Goal: Task Accomplishment & Management: Complete application form

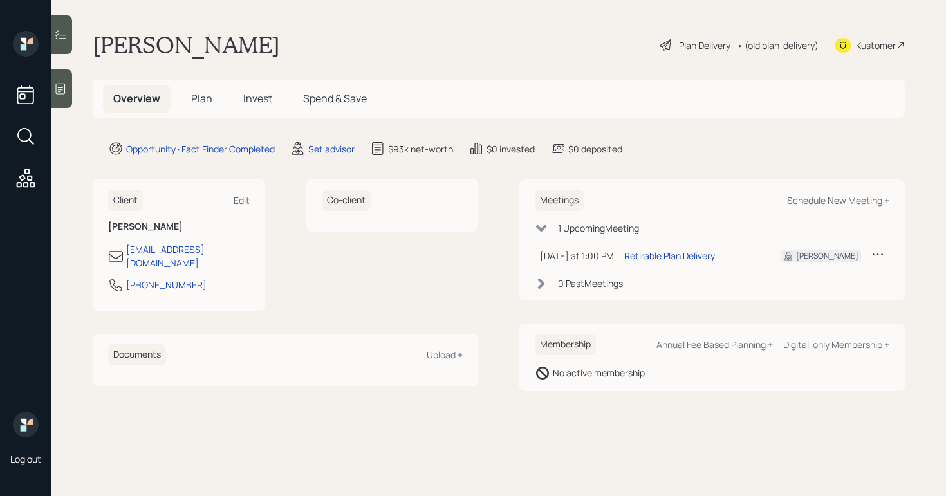
click at [68, 86] on div at bounding box center [61, 89] width 21 height 39
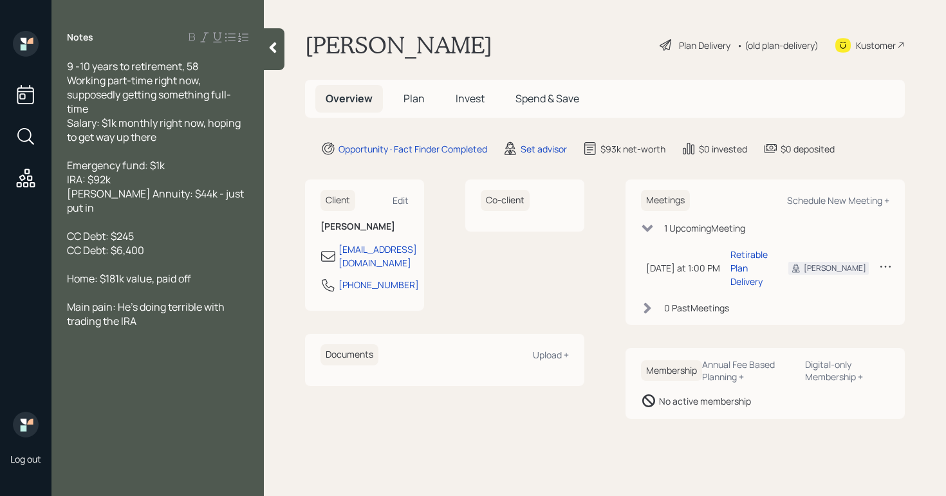
click at [679, 44] on div "Plan Delivery" at bounding box center [704, 46] width 51 height 14
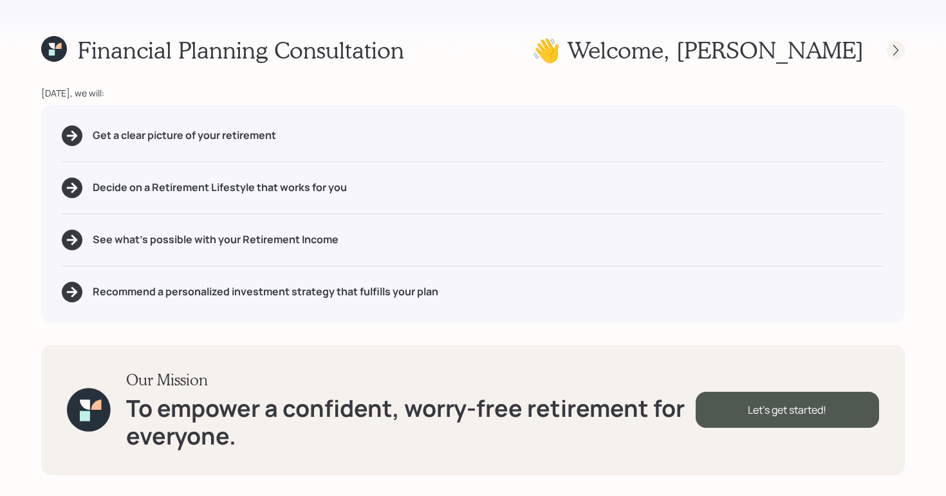
click at [899, 48] on icon at bounding box center [895, 50] width 13 height 13
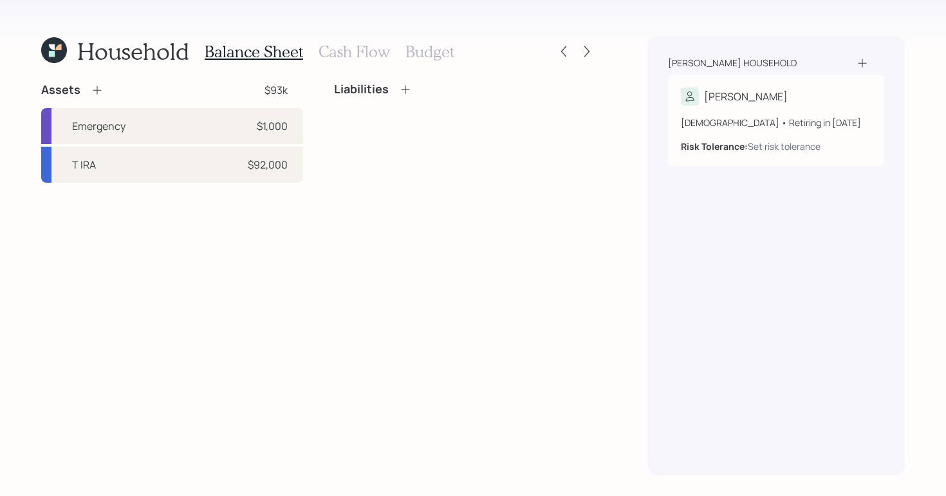
click at [402, 86] on icon at bounding box center [405, 89] width 13 height 13
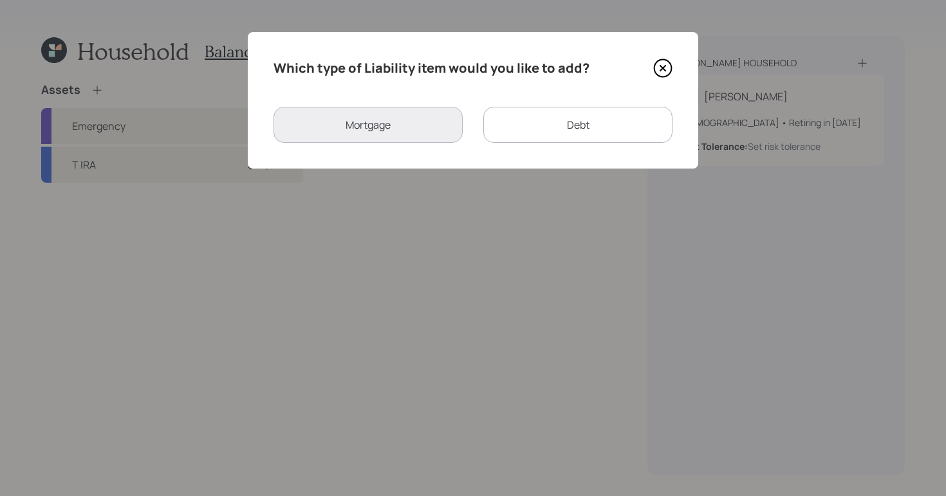
click at [514, 132] on div "Debt" at bounding box center [577, 125] width 189 height 36
select select "credit_card"
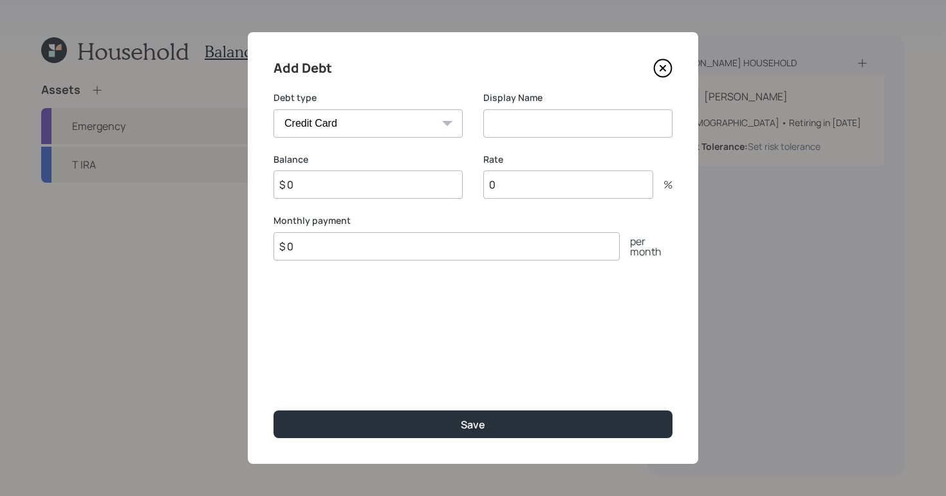
click at [499, 134] on input at bounding box center [577, 123] width 189 height 28
type input "Credit Card"
click at [367, 192] on input "$ 0" at bounding box center [368, 185] width 189 height 28
type input "$ 6,400"
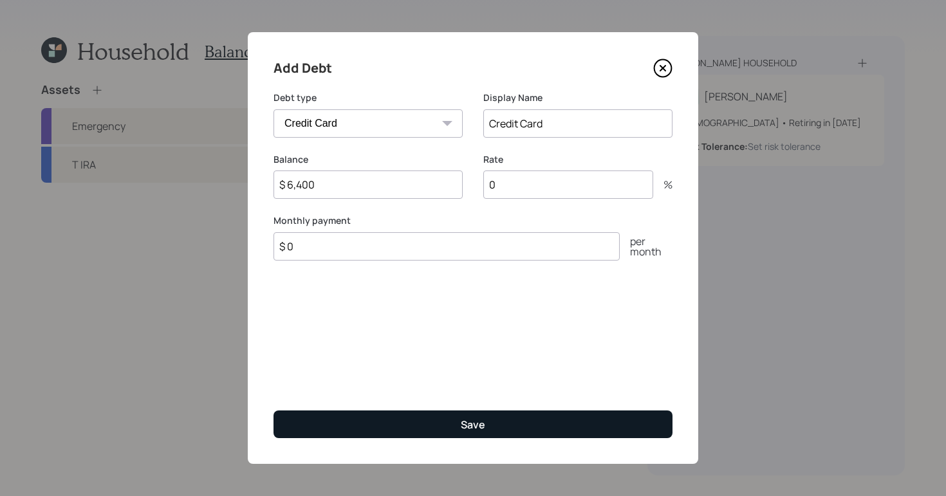
click at [485, 440] on div "Add Debt Debt type Car Credit Card Medical Student Other Display Name Credit Ca…" at bounding box center [473, 248] width 451 height 432
click at [485, 429] on button "Save" at bounding box center [473, 425] width 399 height 28
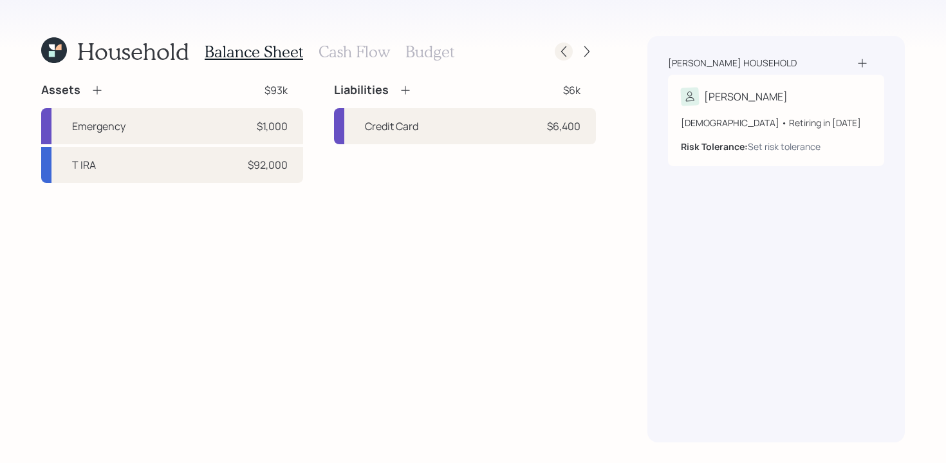
click at [564, 43] on div at bounding box center [564, 51] width 18 height 18
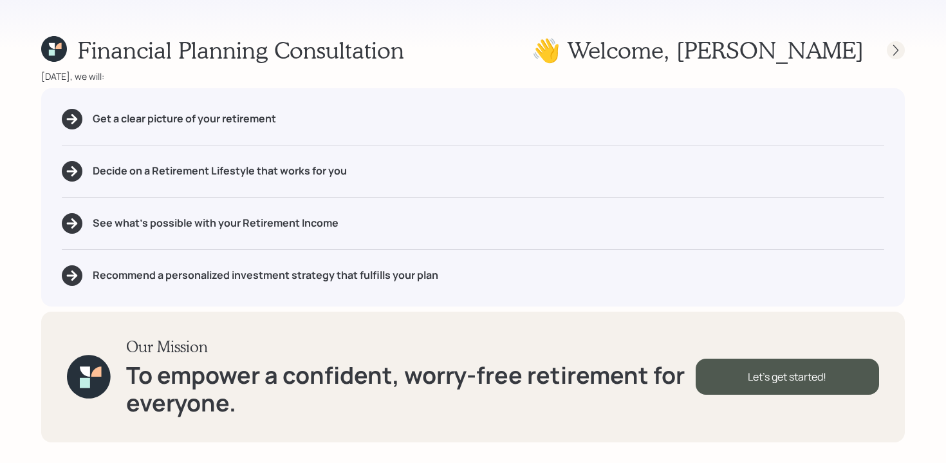
click at [899, 53] on icon at bounding box center [895, 50] width 13 height 13
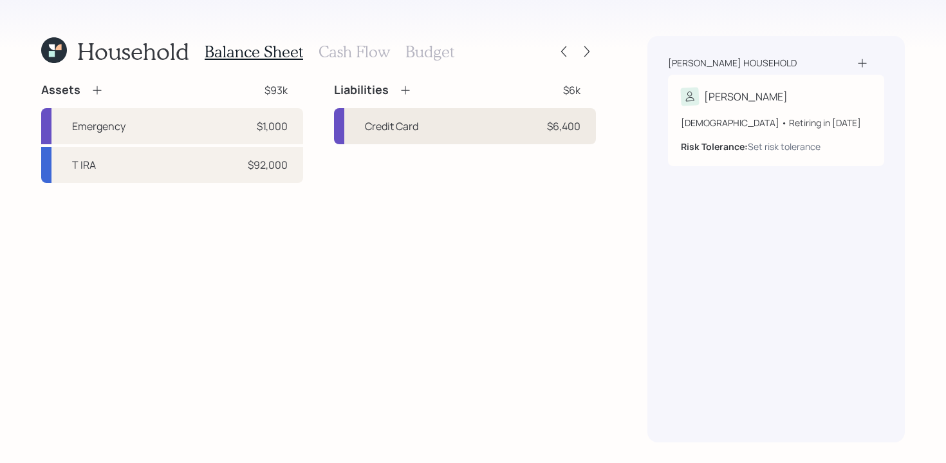
click at [437, 130] on div "Credit Card $6,400" at bounding box center [465, 126] width 262 height 36
select select "credit_card"
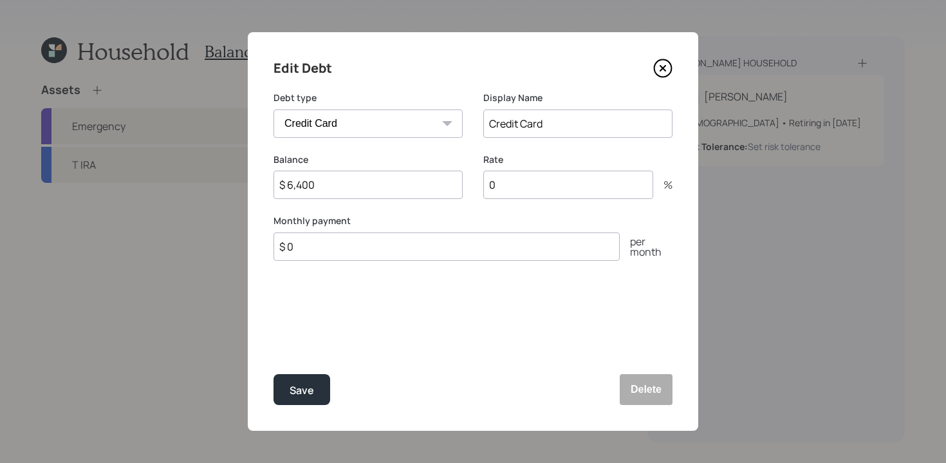
click at [660, 67] on icon at bounding box center [662, 68] width 19 height 19
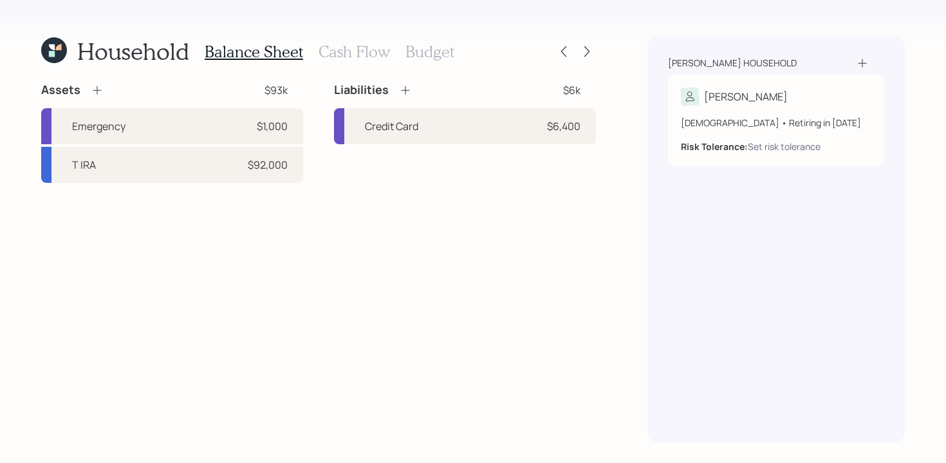
click at [93, 88] on icon at bounding box center [97, 90] width 13 height 13
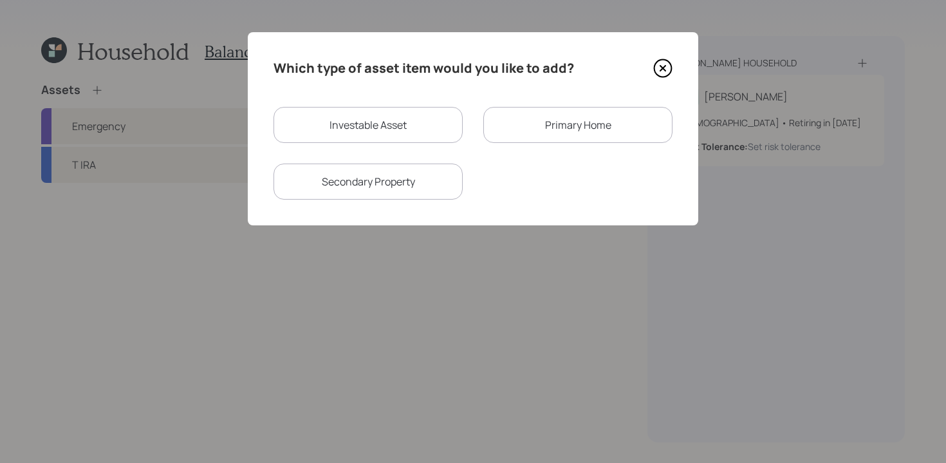
click at [568, 136] on div "Primary Home" at bounding box center [577, 125] width 189 height 36
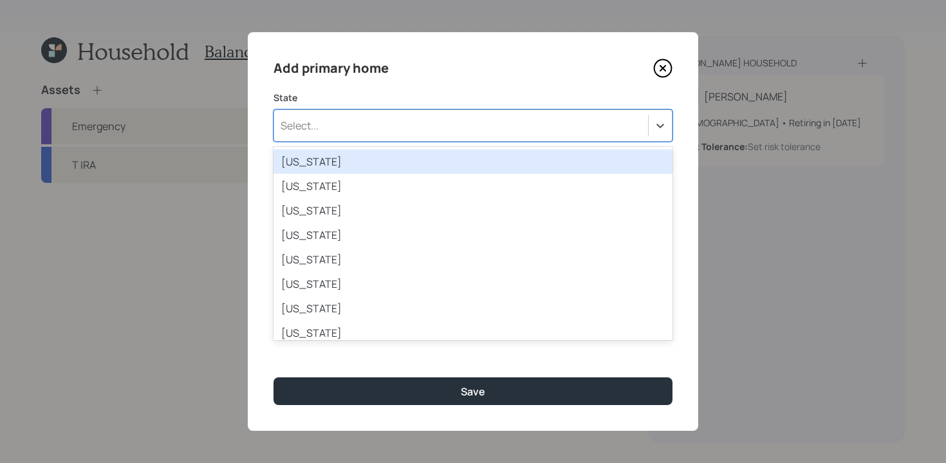
click at [554, 134] on div "Select..." at bounding box center [461, 126] width 374 height 22
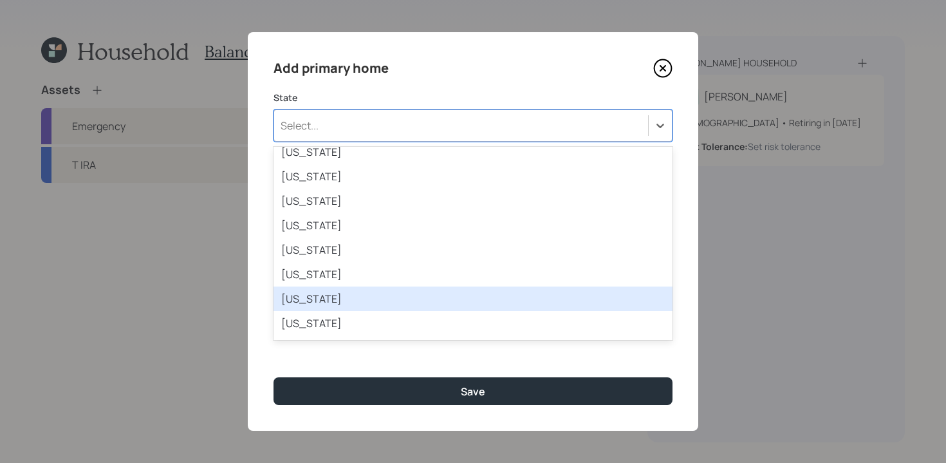
scroll to position [77, 0]
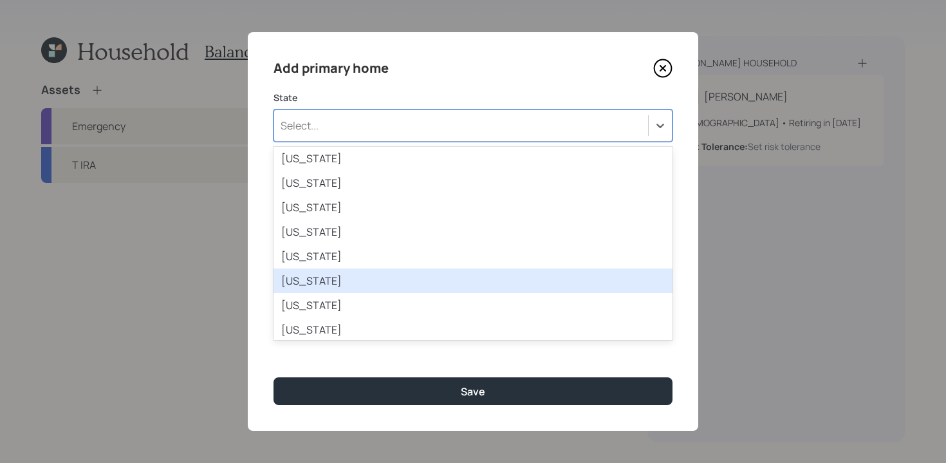
click at [295, 284] on div "[US_STATE]" at bounding box center [473, 280] width 399 height 24
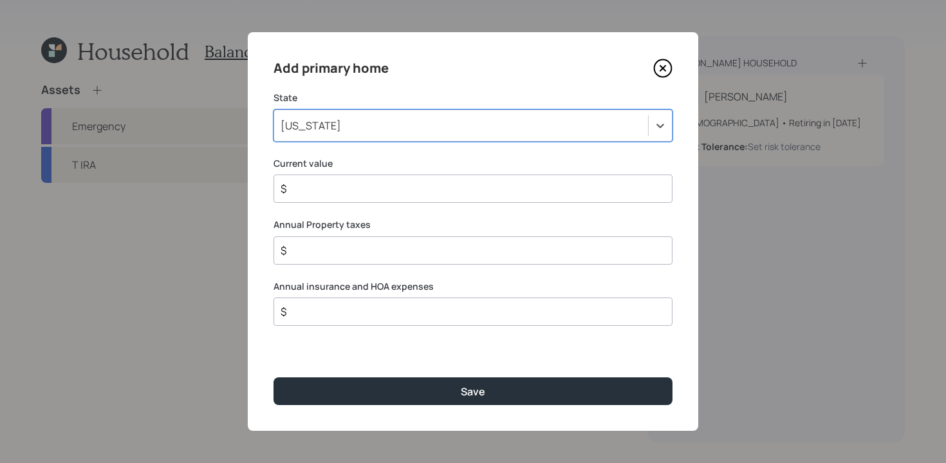
click at [404, 183] on input "$" at bounding box center [467, 188] width 377 height 15
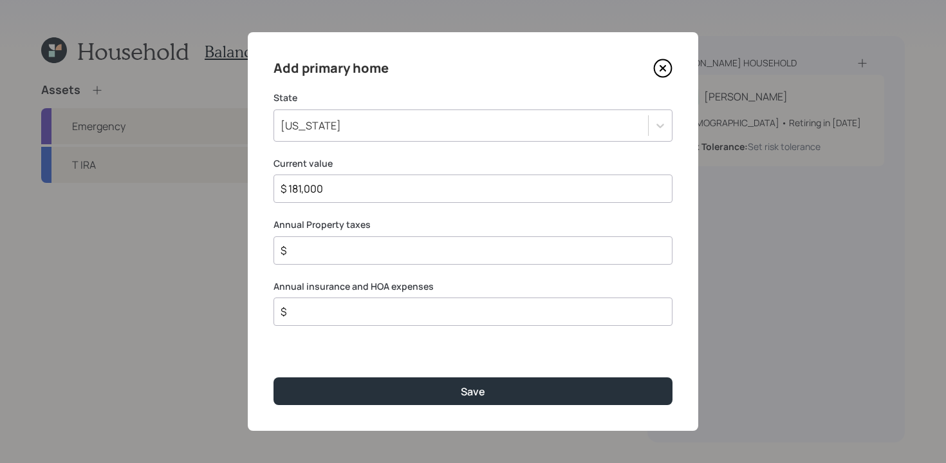
type input "$ 181,000"
click at [392, 256] on input "$" at bounding box center [467, 250] width 377 height 15
type input "$ 1"
click at [364, 302] on div "$" at bounding box center [473, 311] width 399 height 28
click at [340, 305] on input "$" at bounding box center [467, 311] width 377 height 15
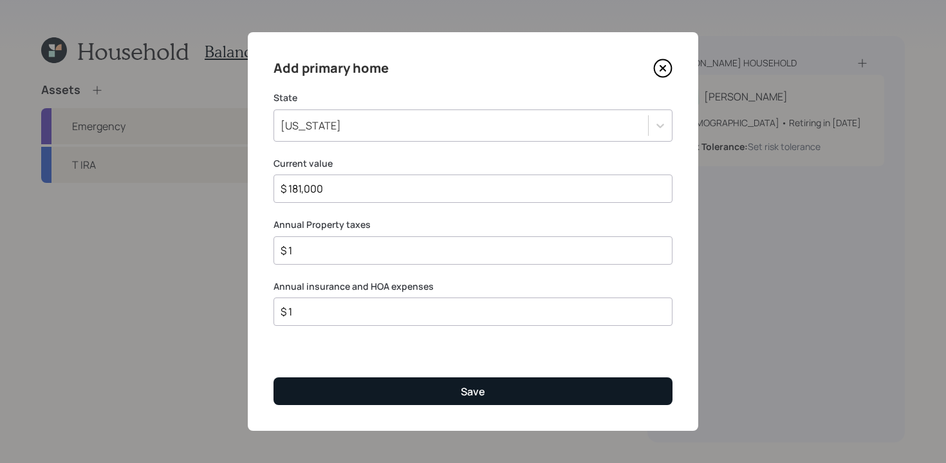
type input "$ 1"
click at [394, 390] on button "Save" at bounding box center [473, 391] width 399 height 28
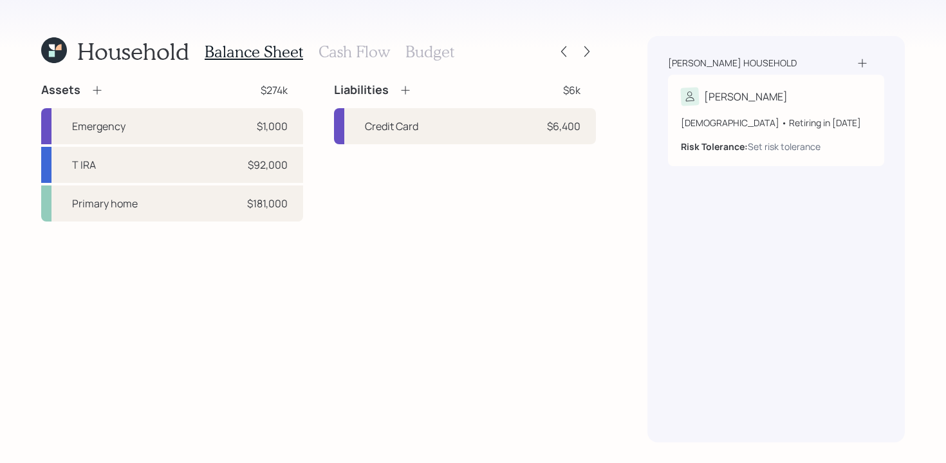
click at [363, 50] on h3 "Cash Flow" at bounding box center [354, 51] width 71 height 19
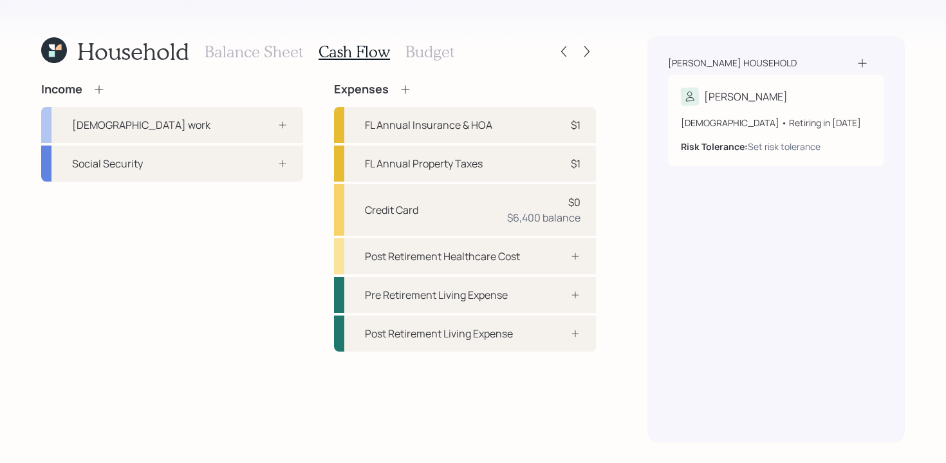
click at [265, 48] on h3 "Balance Sheet" at bounding box center [254, 51] width 98 height 19
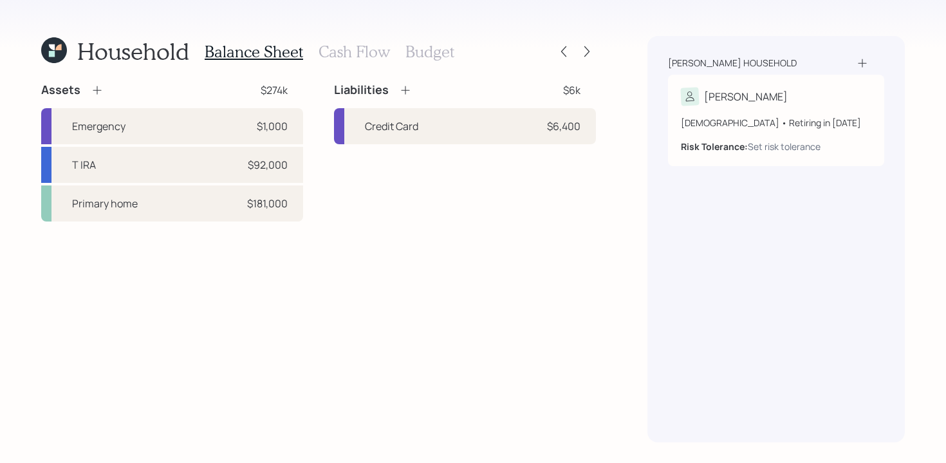
click at [95, 91] on icon at bounding box center [97, 90] width 13 height 13
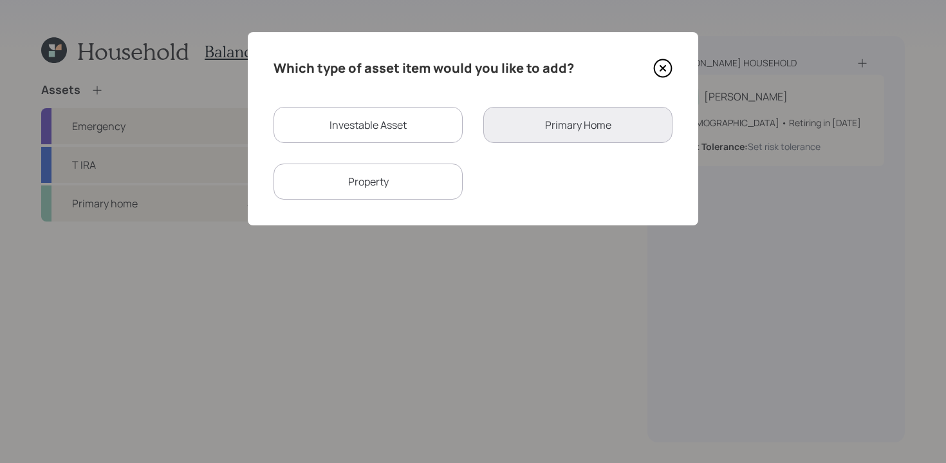
click at [367, 97] on div "Which type of asset item would you like to add? Investable Asset Primary Home P…" at bounding box center [473, 128] width 451 height 193
click at [367, 120] on div "Investable Asset" at bounding box center [368, 125] width 189 height 36
select select "taxable"
select select "balanced"
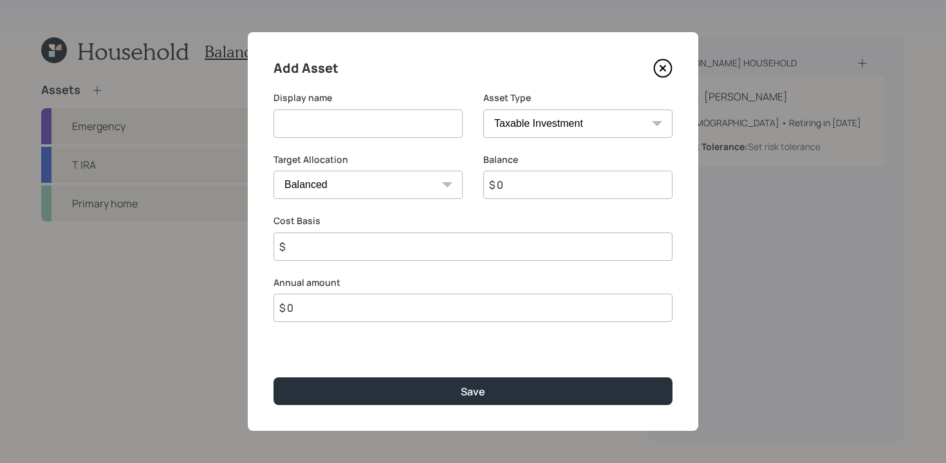
click at [401, 126] on input at bounding box center [368, 123] width 189 height 28
type input "[PERSON_NAME]"
click at [589, 125] on select "SEP [PERSON_NAME] IRA 401(k) [PERSON_NAME] 401(k) 403(b) [PERSON_NAME] 403(b) 4…" at bounding box center [577, 123] width 189 height 28
select select "roth_ira"
click at [483, 109] on select "SEP [PERSON_NAME] IRA 401(k) [PERSON_NAME] 401(k) 403(b) [PERSON_NAME] 403(b) 4…" at bounding box center [577, 123] width 189 height 28
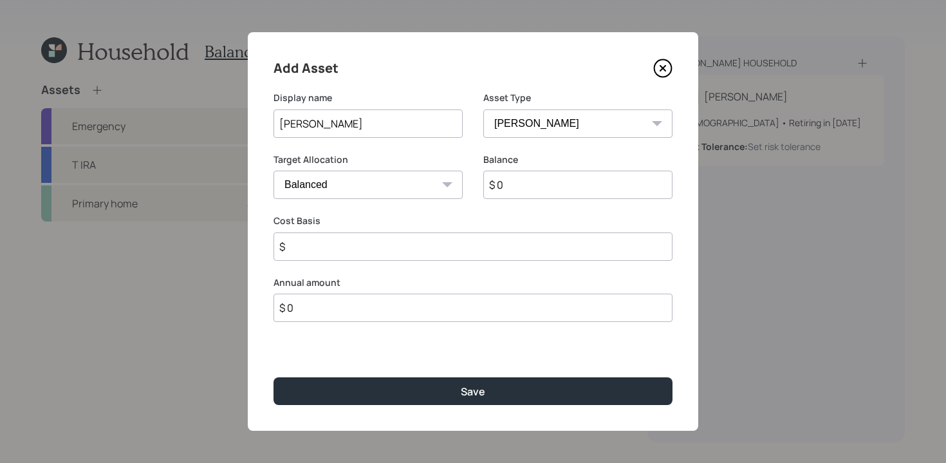
type input "$"
click at [434, 182] on select "Cash Conservative Balanced Aggressive" at bounding box center [368, 185] width 189 height 28
select select "conservative"
click at [274, 171] on select "Cash Conservative Balanced Aggressive" at bounding box center [368, 185] width 189 height 28
click at [534, 191] on input "$ 0" at bounding box center [577, 185] width 189 height 28
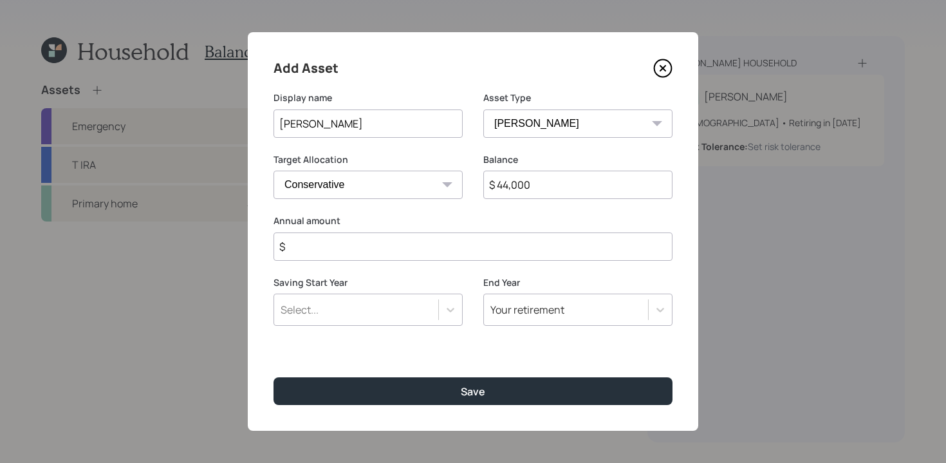
type input "$ 44,000"
click at [665, 70] on icon at bounding box center [662, 68] width 5 height 5
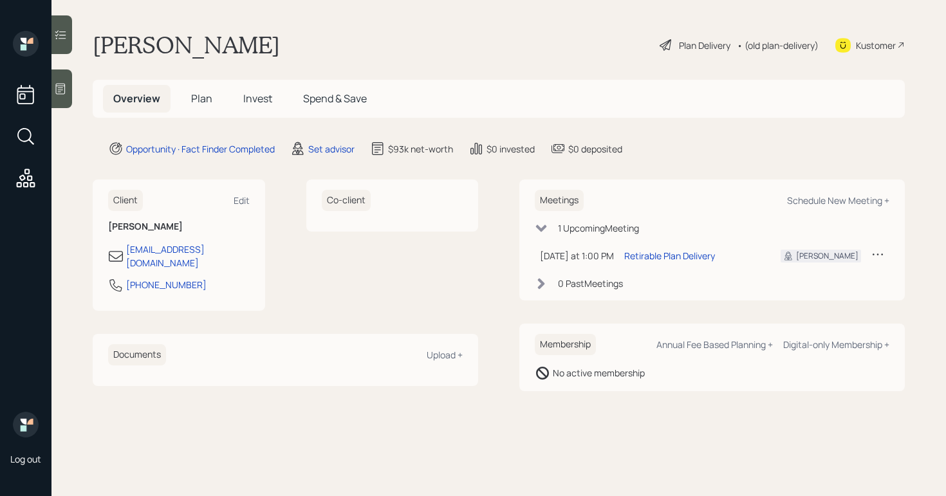
click at [59, 91] on icon at bounding box center [60, 88] width 13 height 13
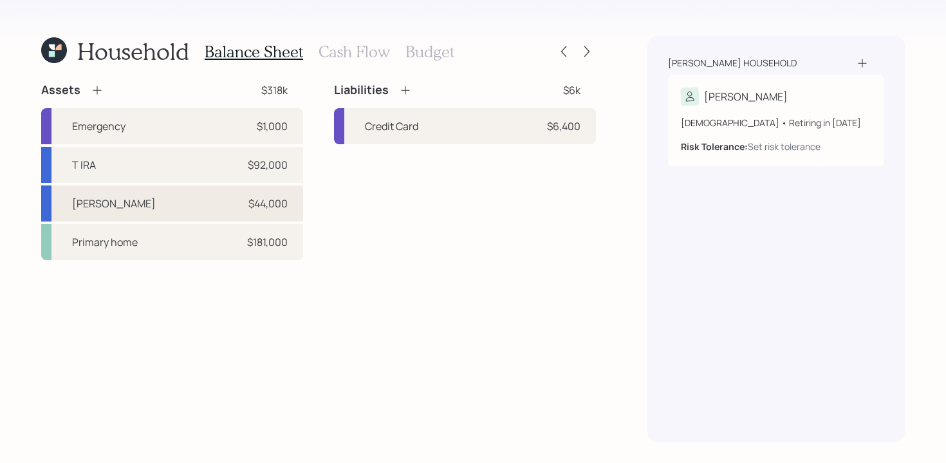
click at [218, 197] on div "Roth IRA $44,000" at bounding box center [172, 203] width 262 height 36
select select "roth_ira"
select select "conservative"
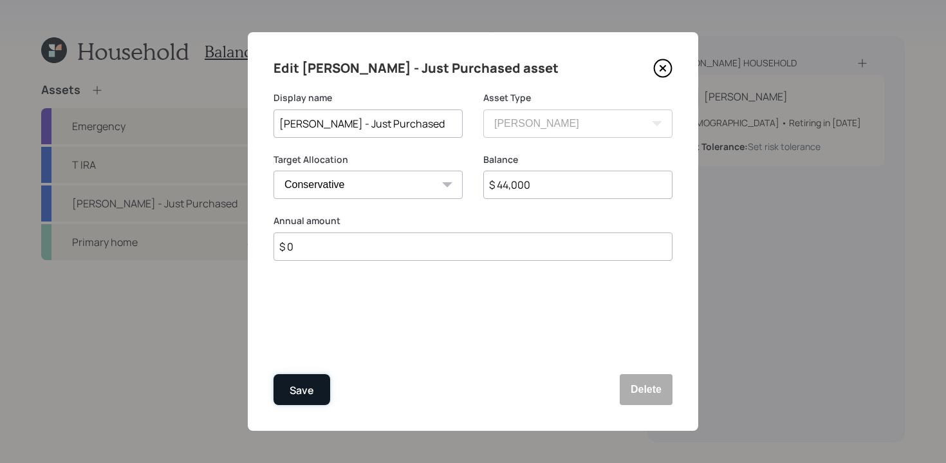
click at [304, 395] on div "Save" at bounding box center [302, 390] width 24 height 17
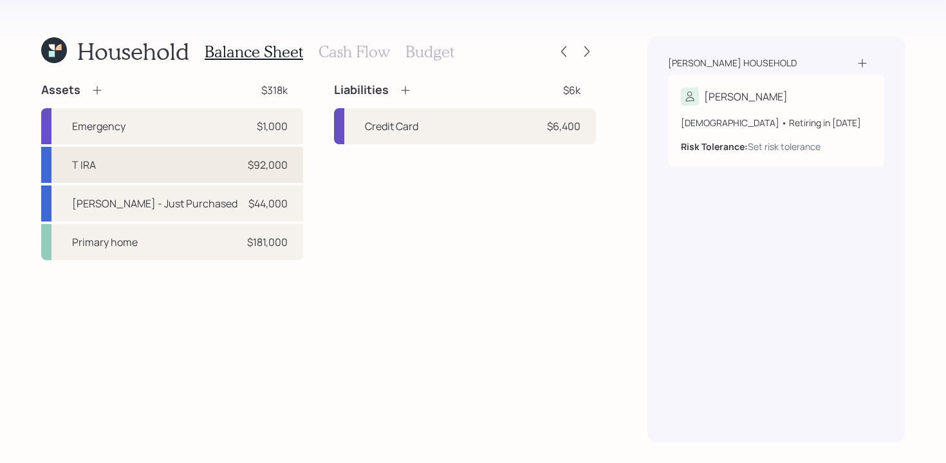
click at [150, 174] on div "T IRA $92,000" at bounding box center [172, 165] width 262 height 36
select select "ira"
select select "balanced"
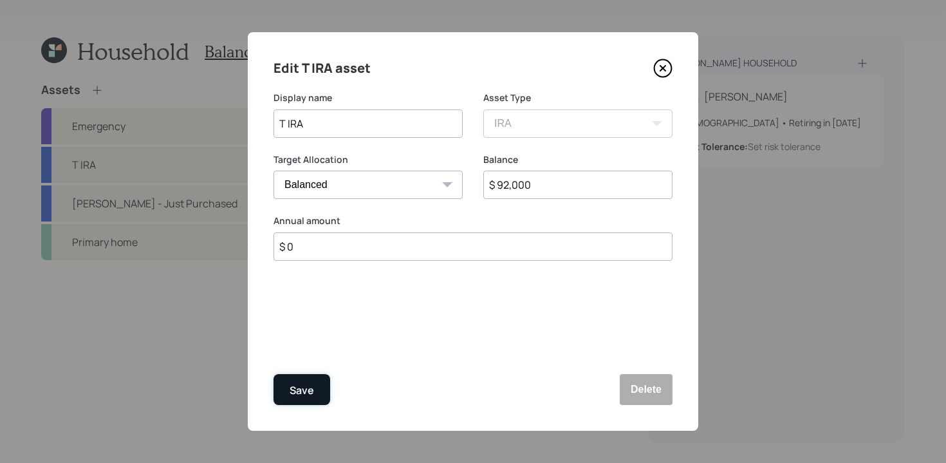
click at [297, 387] on div "Save" at bounding box center [302, 390] width 24 height 17
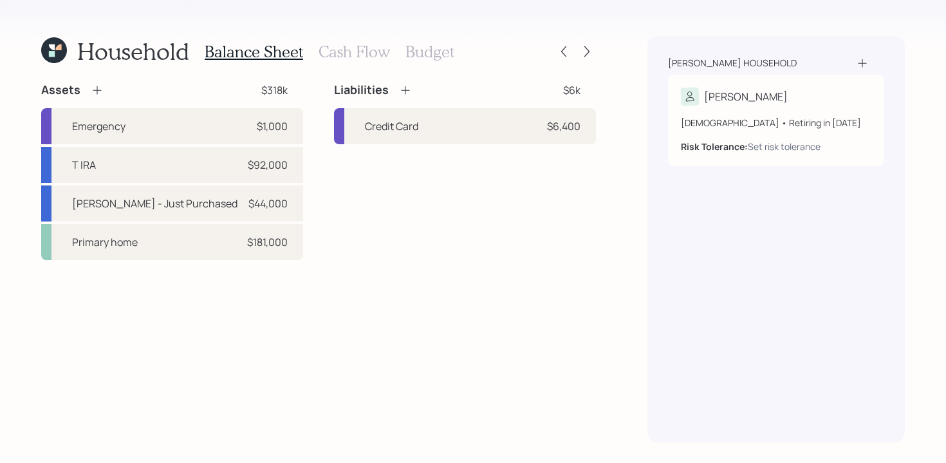
click at [333, 55] on h3 "Cash Flow" at bounding box center [354, 51] width 71 height 19
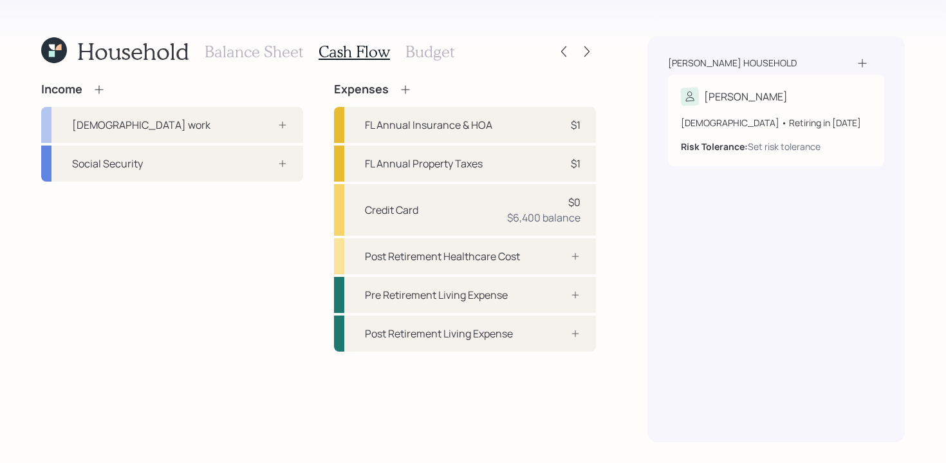
click at [278, 47] on h3 "Balance Sheet" at bounding box center [254, 51] width 98 height 19
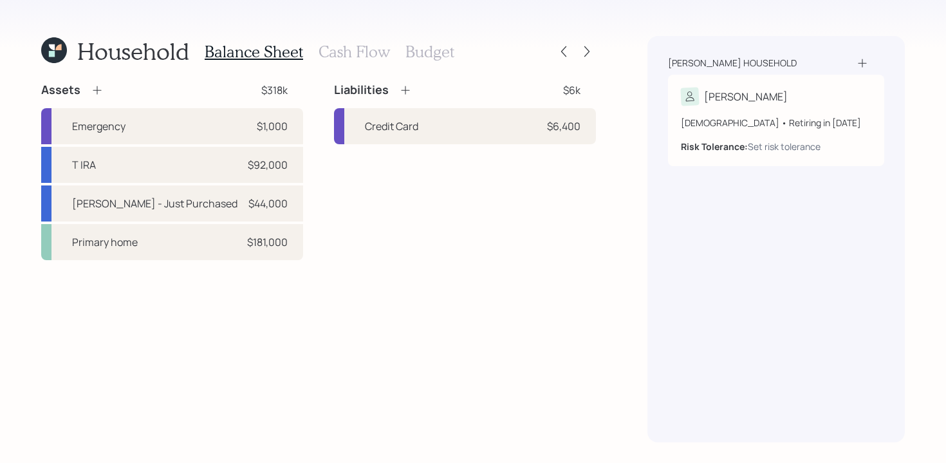
click at [418, 51] on h3 "Budget" at bounding box center [429, 51] width 49 height 19
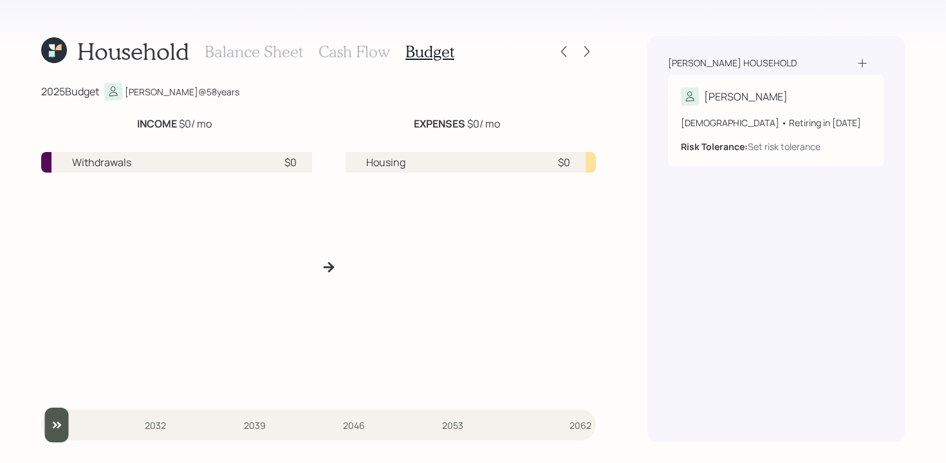
click at [357, 53] on h3 "Cash Flow" at bounding box center [354, 51] width 71 height 19
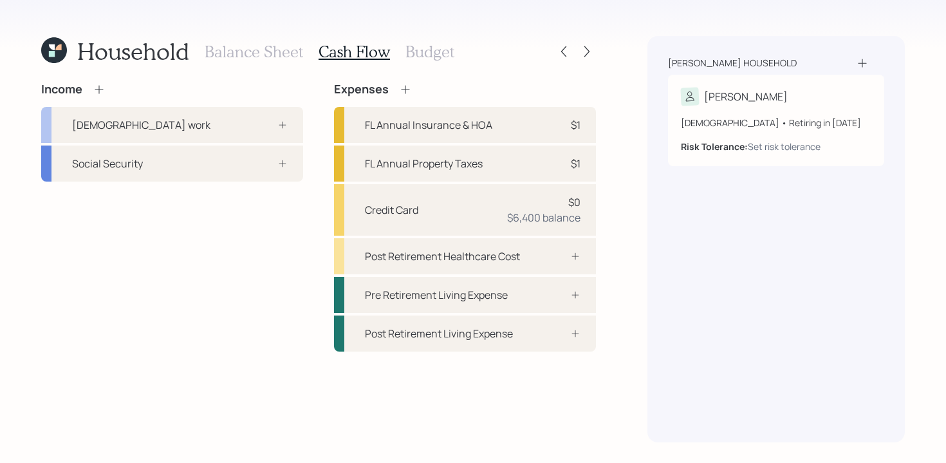
click at [246, 45] on h3 "Balance Sheet" at bounding box center [254, 51] width 98 height 19
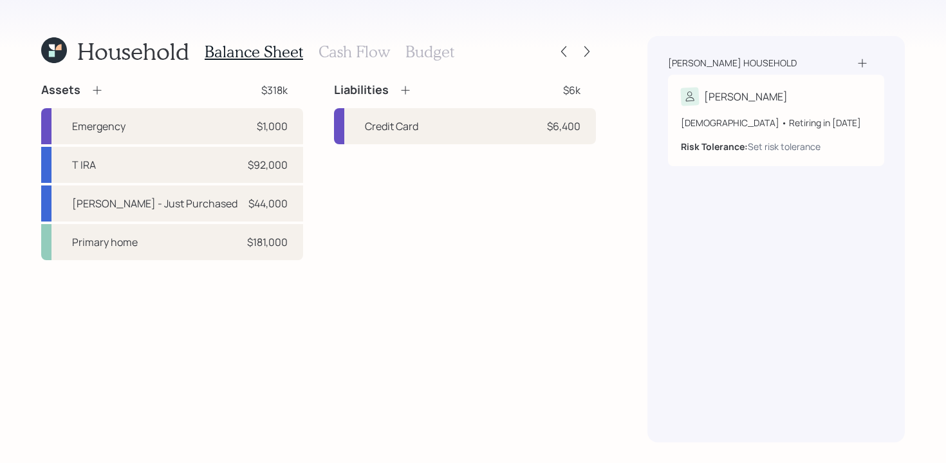
click at [326, 62] on div "Balance Sheet Cash Flow Budget" at bounding box center [330, 51] width 250 height 31
click at [340, 54] on h3 "Cash Flow" at bounding box center [354, 51] width 71 height 19
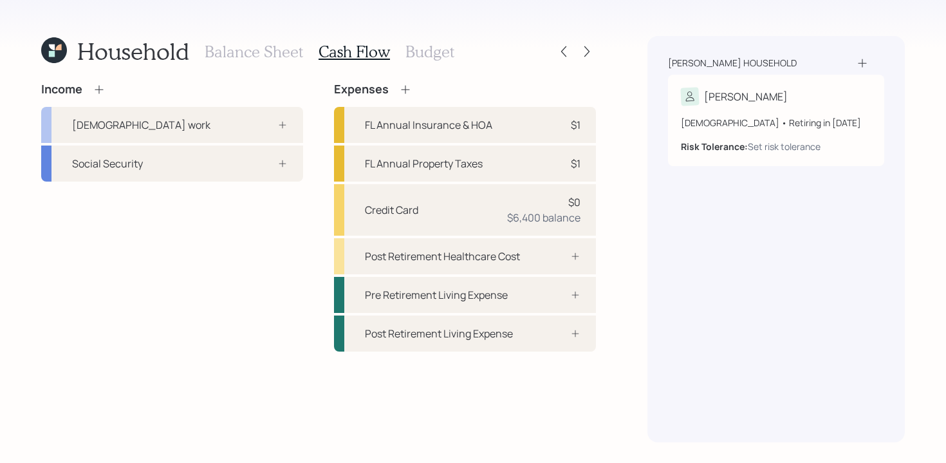
click at [230, 53] on h3 "Balance Sheet" at bounding box center [254, 51] width 98 height 19
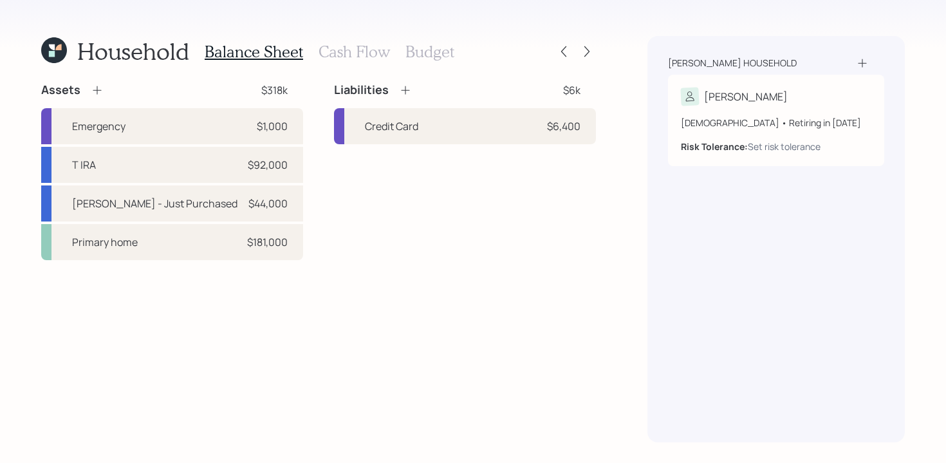
click at [346, 57] on h3 "Cash Flow" at bounding box center [354, 51] width 71 height 19
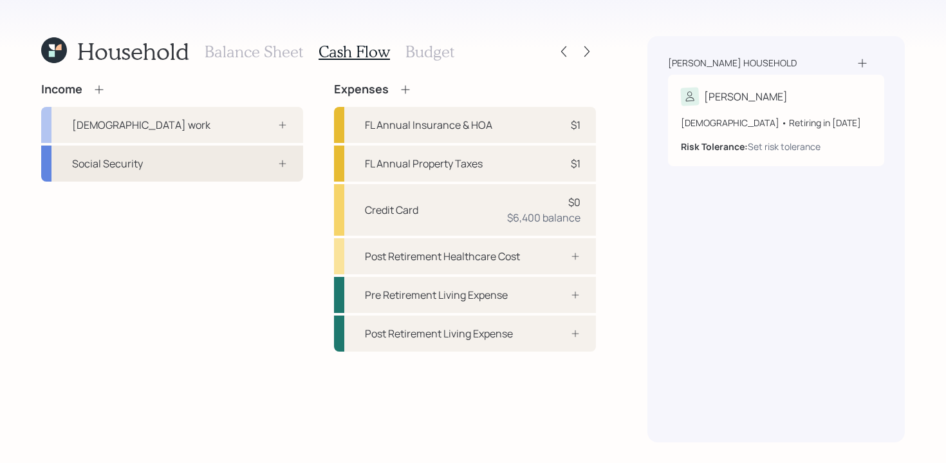
click at [213, 174] on div "Social Security" at bounding box center [172, 163] width 262 height 36
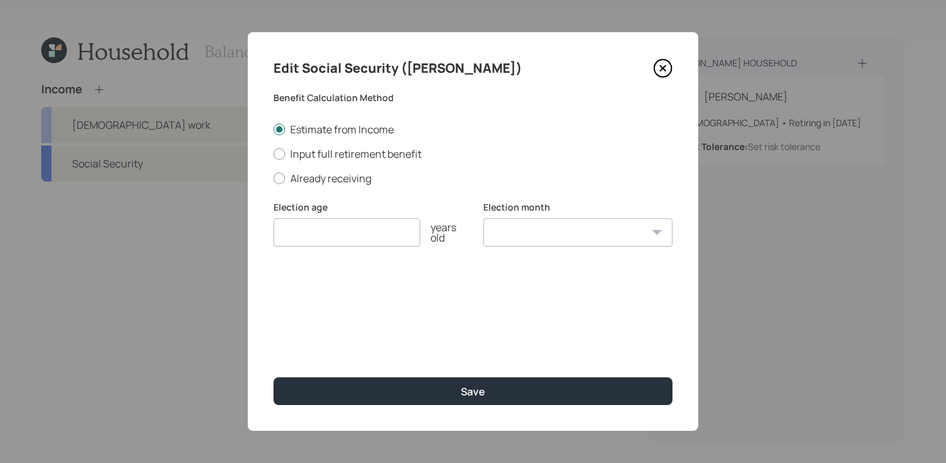
click at [663, 71] on icon at bounding box center [662, 68] width 19 height 19
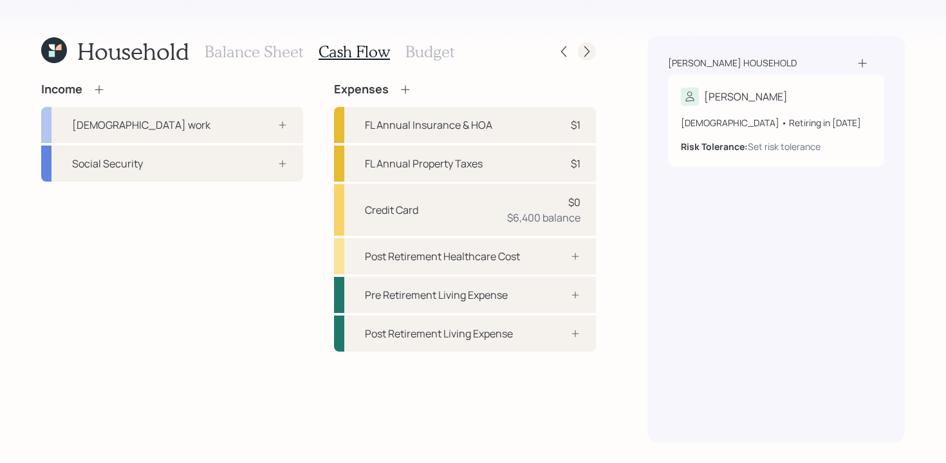
click at [580, 53] on div at bounding box center [587, 51] width 18 height 18
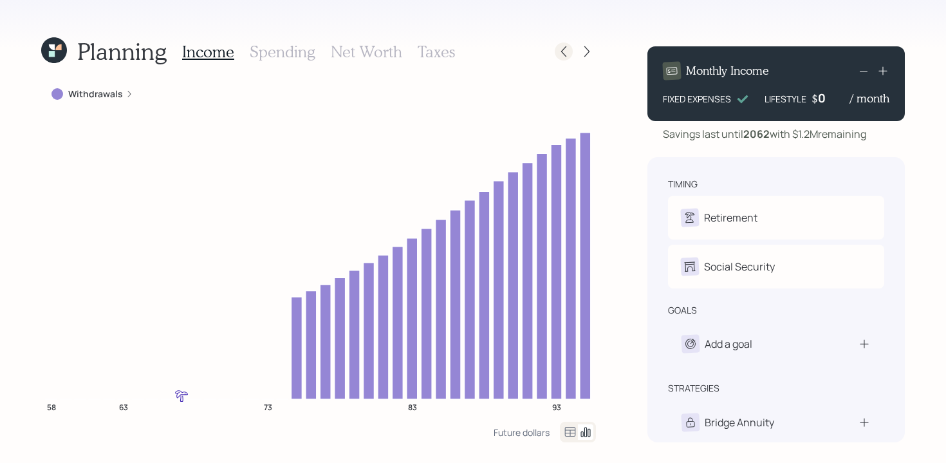
click at [562, 55] on icon at bounding box center [563, 51] width 13 height 13
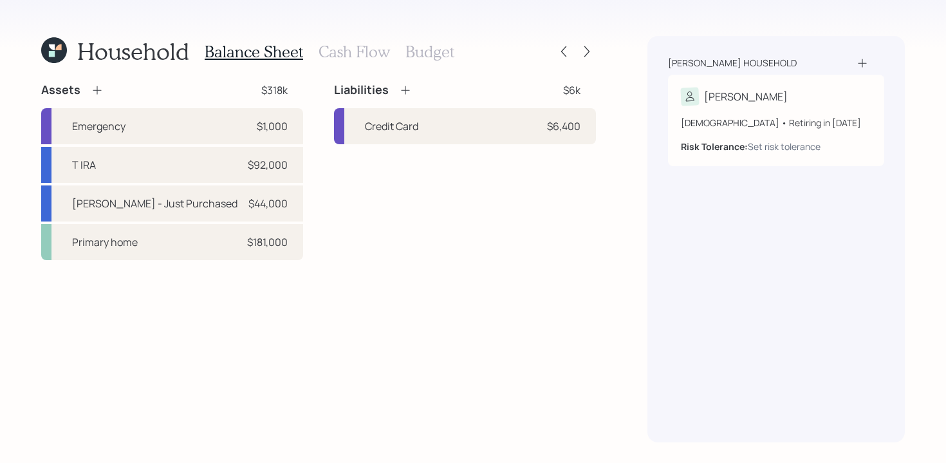
click at [447, 48] on h3 "Budget" at bounding box center [429, 51] width 49 height 19
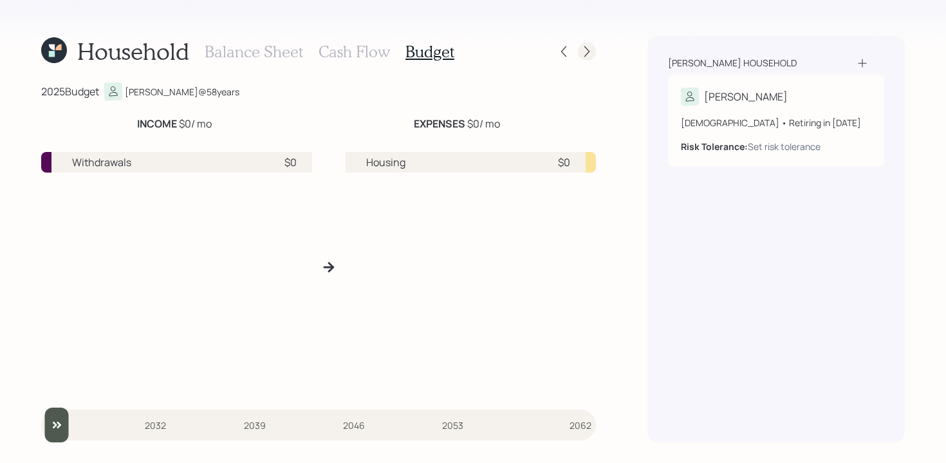
click at [588, 52] on icon at bounding box center [586, 51] width 5 height 11
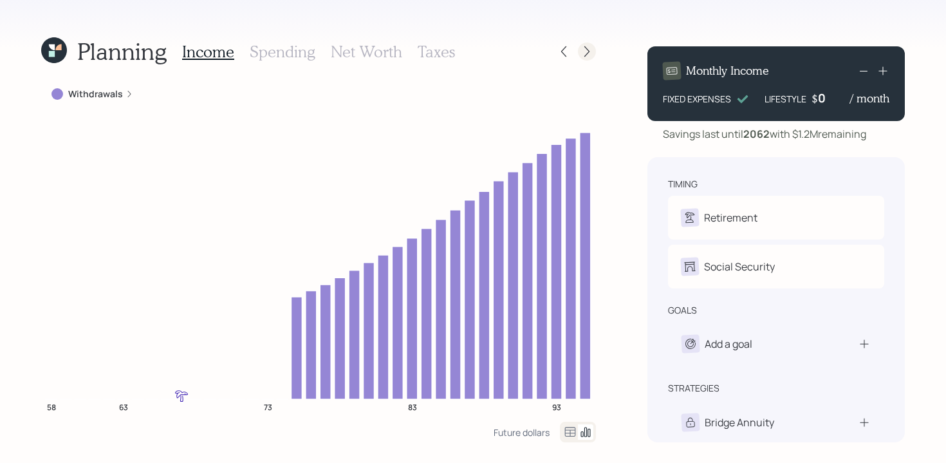
click at [589, 52] on icon at bounding box center [587, 51] width 13 height 13
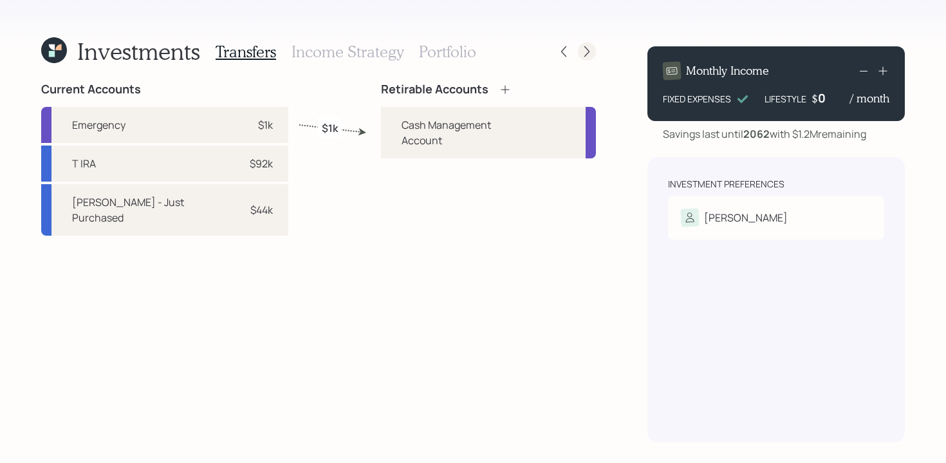
click at [584, 57] on icon at bounding box center [587, 51] width 13 height 13
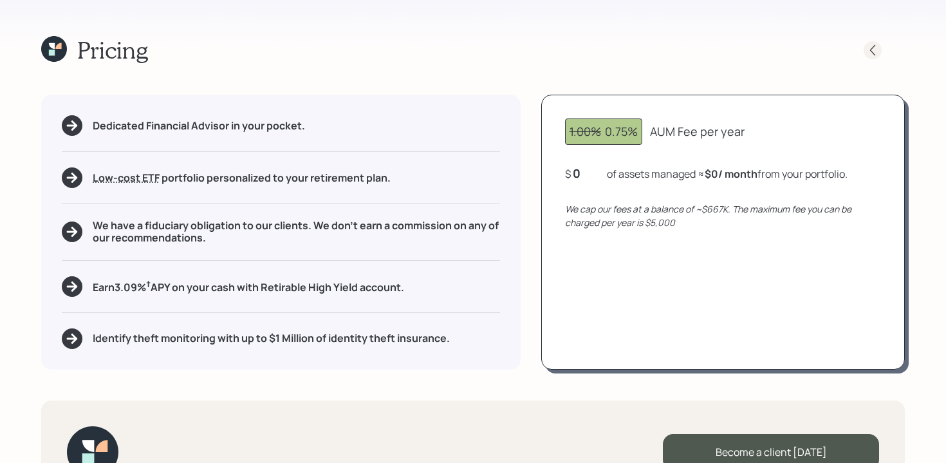
click at [869, 55] on icon at bounding box center [872, 50] width 13 height 13
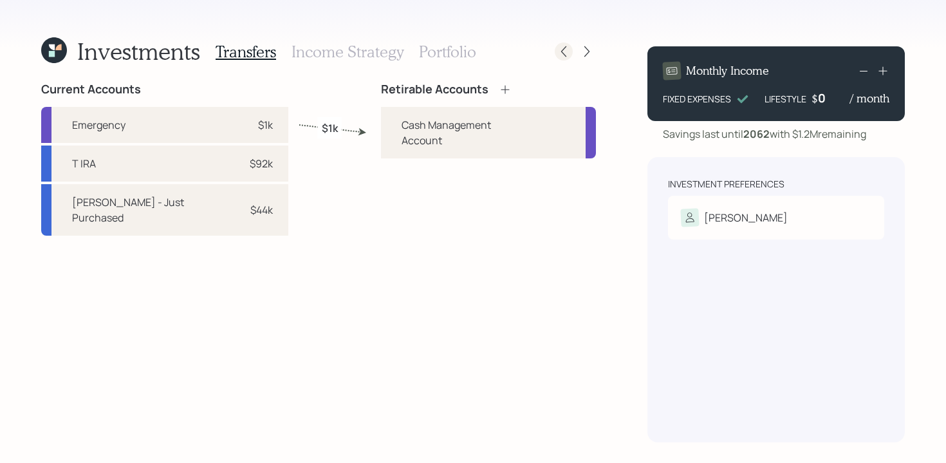
click at [558, 53] on icon at bounding box center [563, 51] width 13 height 13
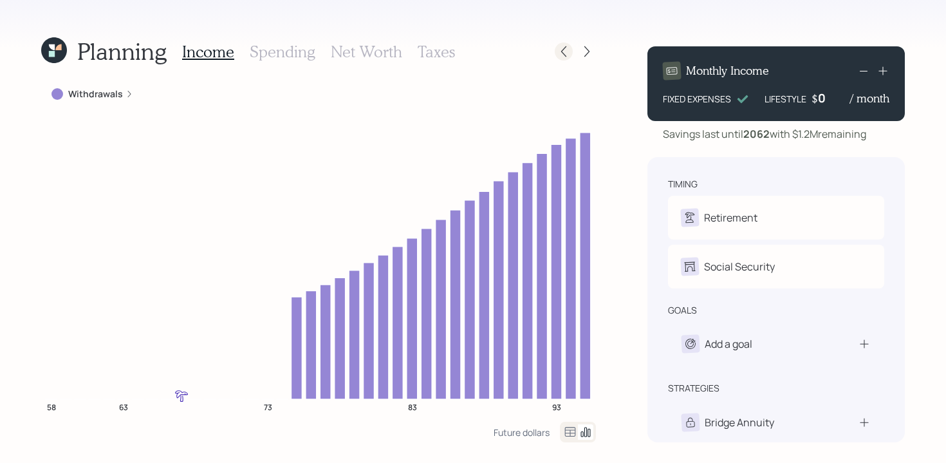
click at [559, 54] on icon at bounding box center [563, 51] width 13 height 13
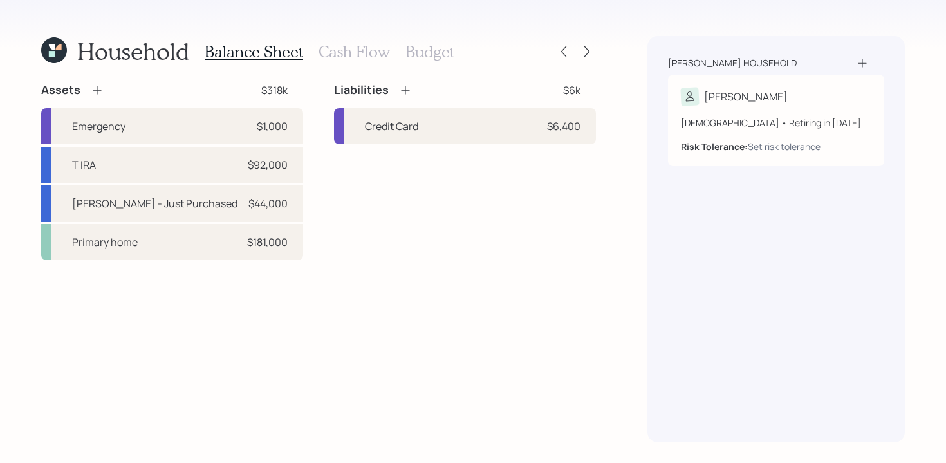
click at [352, 59] on h3 "Cash Flow" at bounding box center [354, 51] width 71 height 19
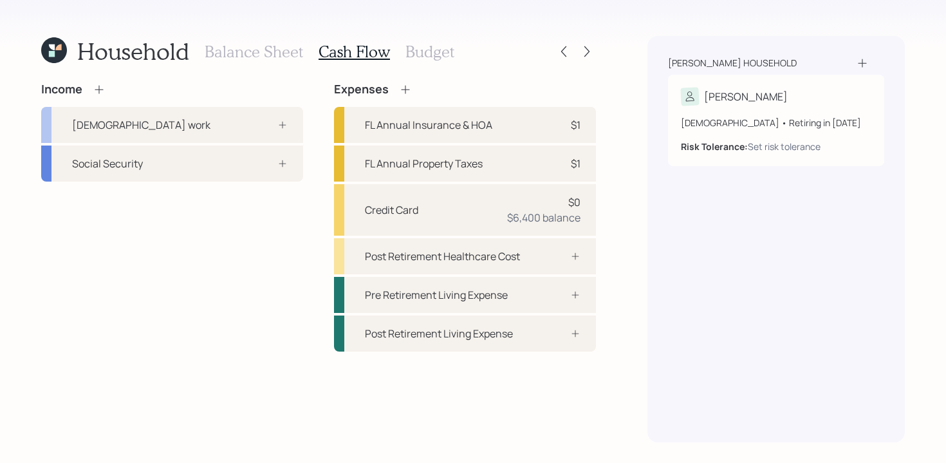
click at [407, 52] on h3 "Budget" at bounding box center [429, 51] width 49 height 19
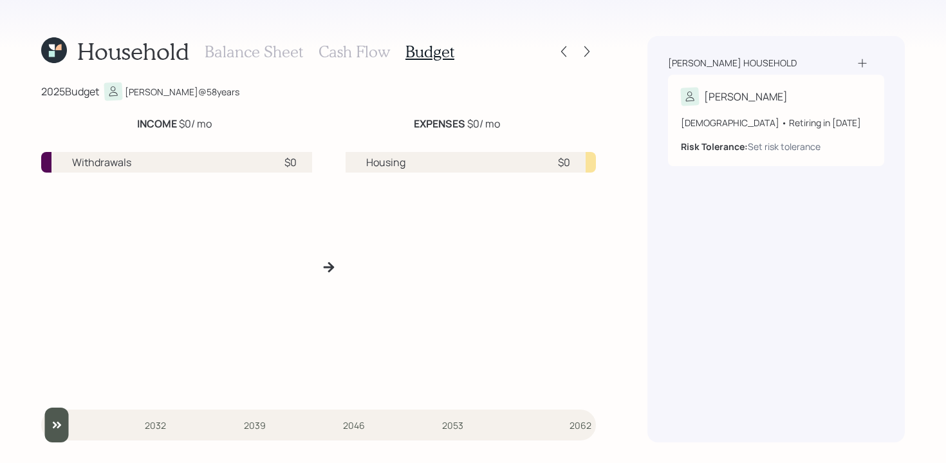
click at [339, 49] on h3 "Cash Flow" at bounding box center [354, 51] width 71 height 19
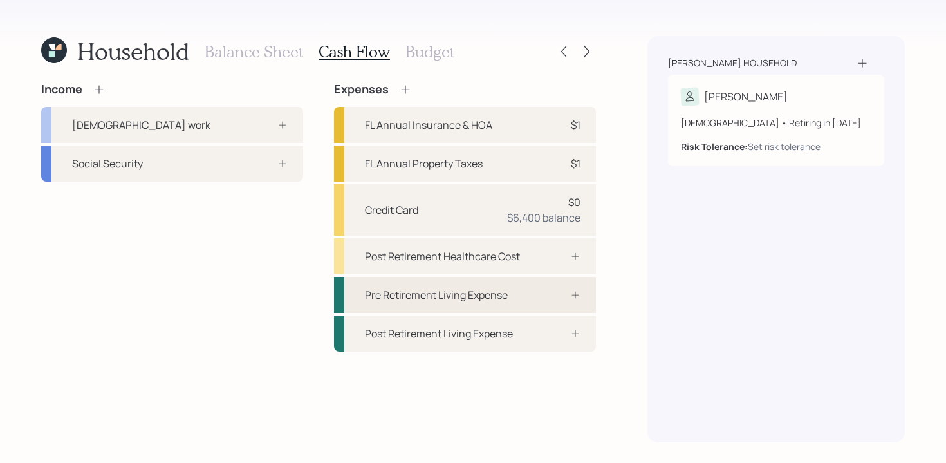
click at [452, 303] on div "Pre Retirement Living Expense" at bounding box center [465, 295] width 262 height 36
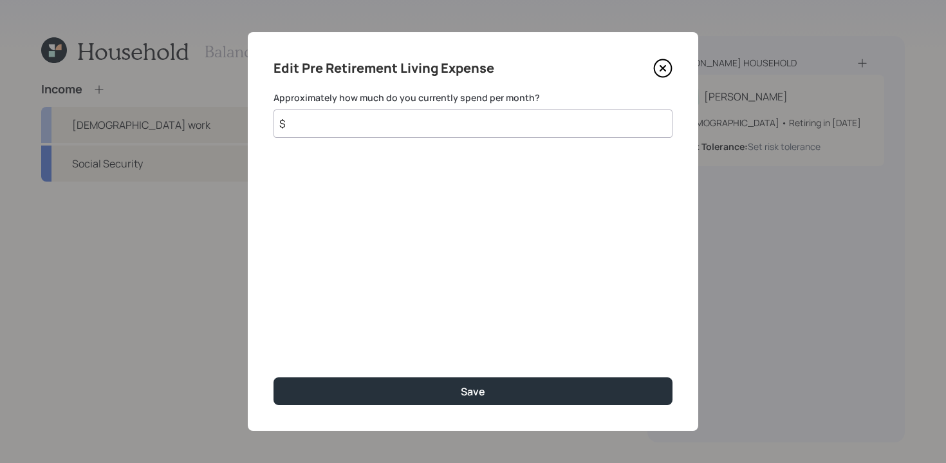
click at [662, 66] on icon at bounding box center [662, 68] width 19 height 19
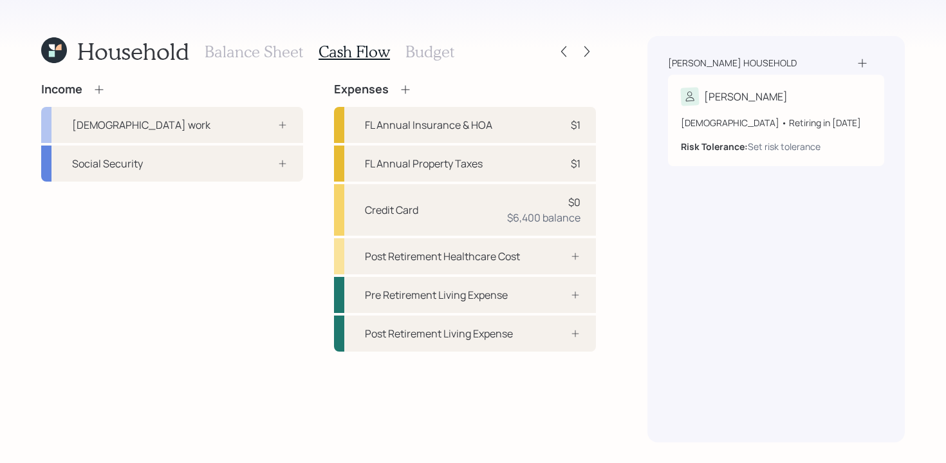
click at [416, 60] on div "Balance Sheet Cash Flow Budget" at bounding box center [330, 51] width 250 height 31
click at [420, 56] on h3 "Budget" at bounding box center [429, 51] width 49 height 19
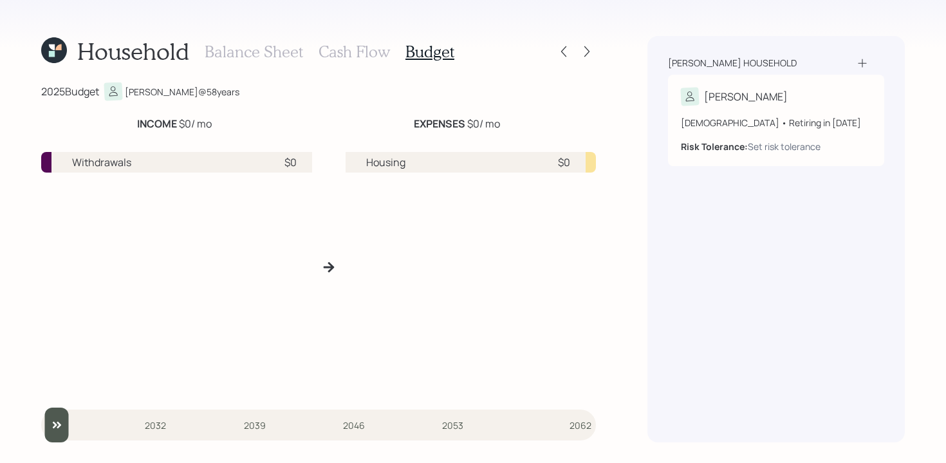
click at [367, 39] on div "Balance Sheet Cash Flow Budget" at bounding box center [330, 51] width 250 height 31
click at [365, 48] on h3 "Cash Flow" at bounding box center [354, 51] width 71 height 19
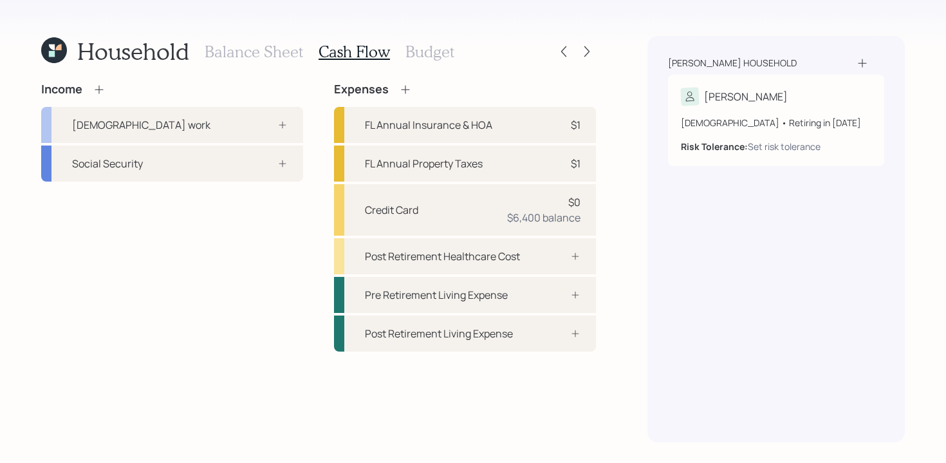
click at [437, 46] on h3 "Budget" at bounding box center [429, 51] width 49 height 19
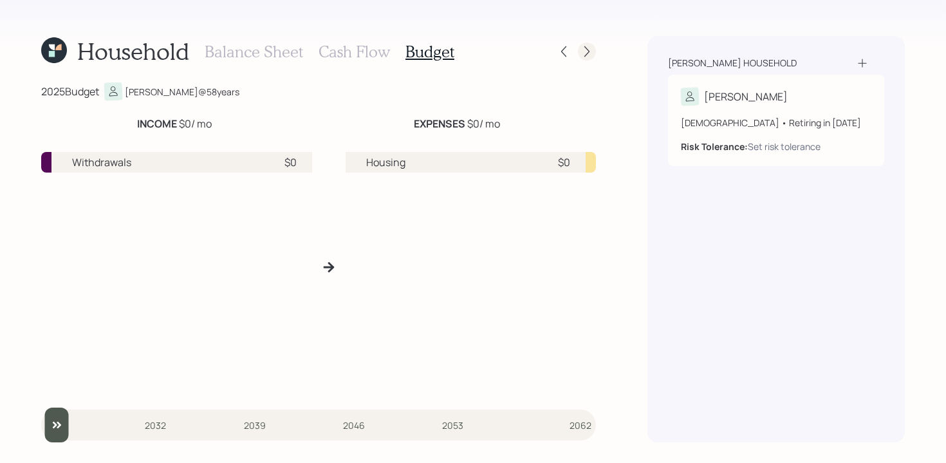
click at [590, 48] on icon at bounding box center [587, 51] width 13 height 13
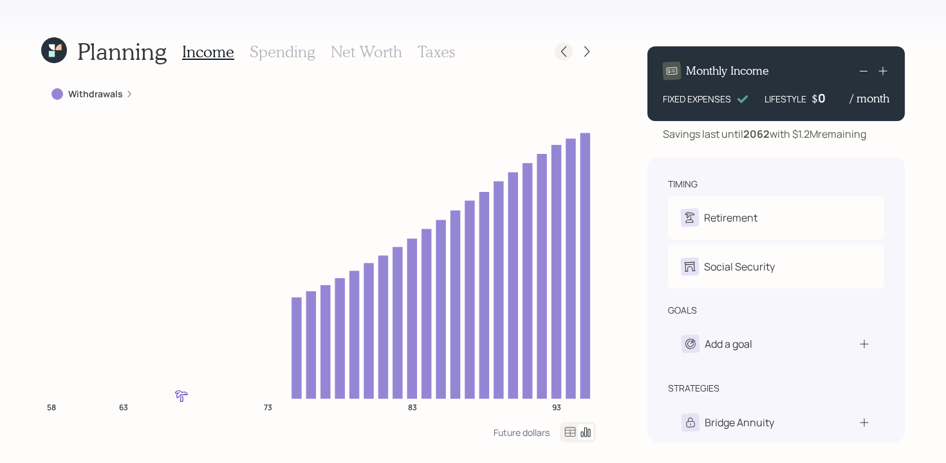
click at [564, 53] on icon at bounding box center [563, 51] width 13 height 13
